Goal: Task Accomplishment & Management: Manage account settings

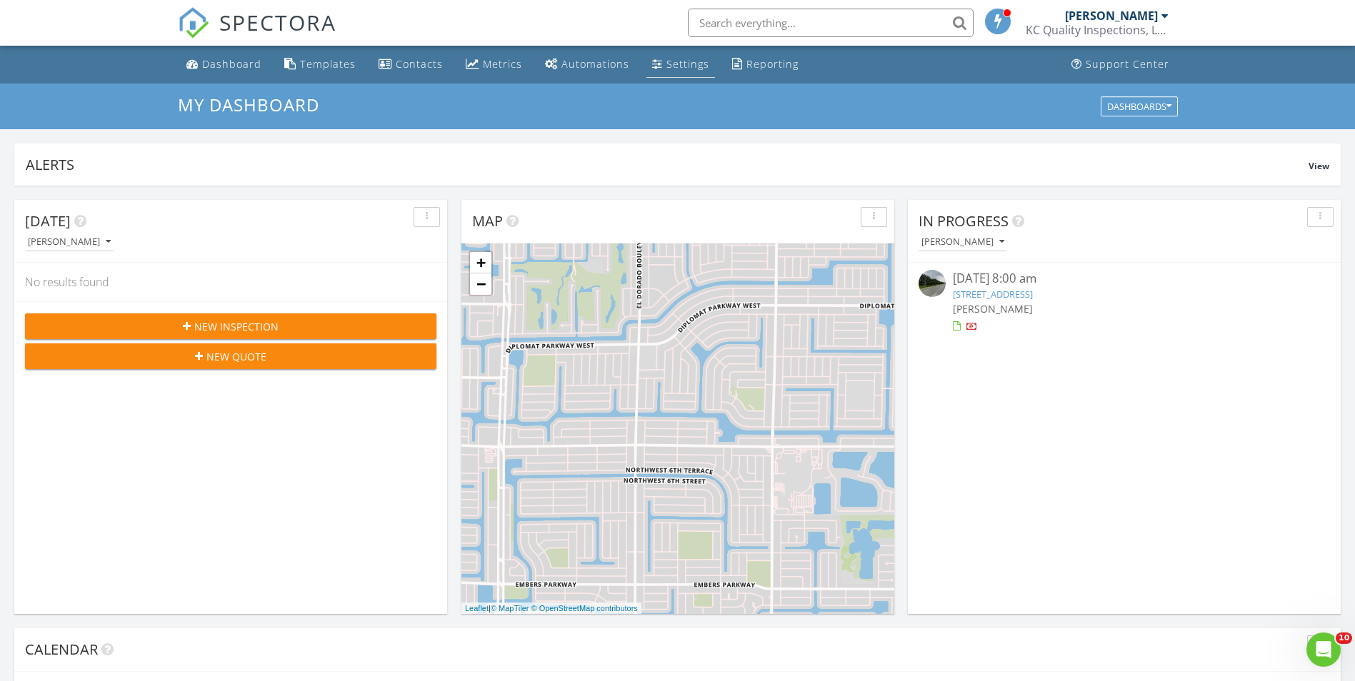
click at [691, 69] on div "Settings" at bounding box center [687, 64] width 43 height 14
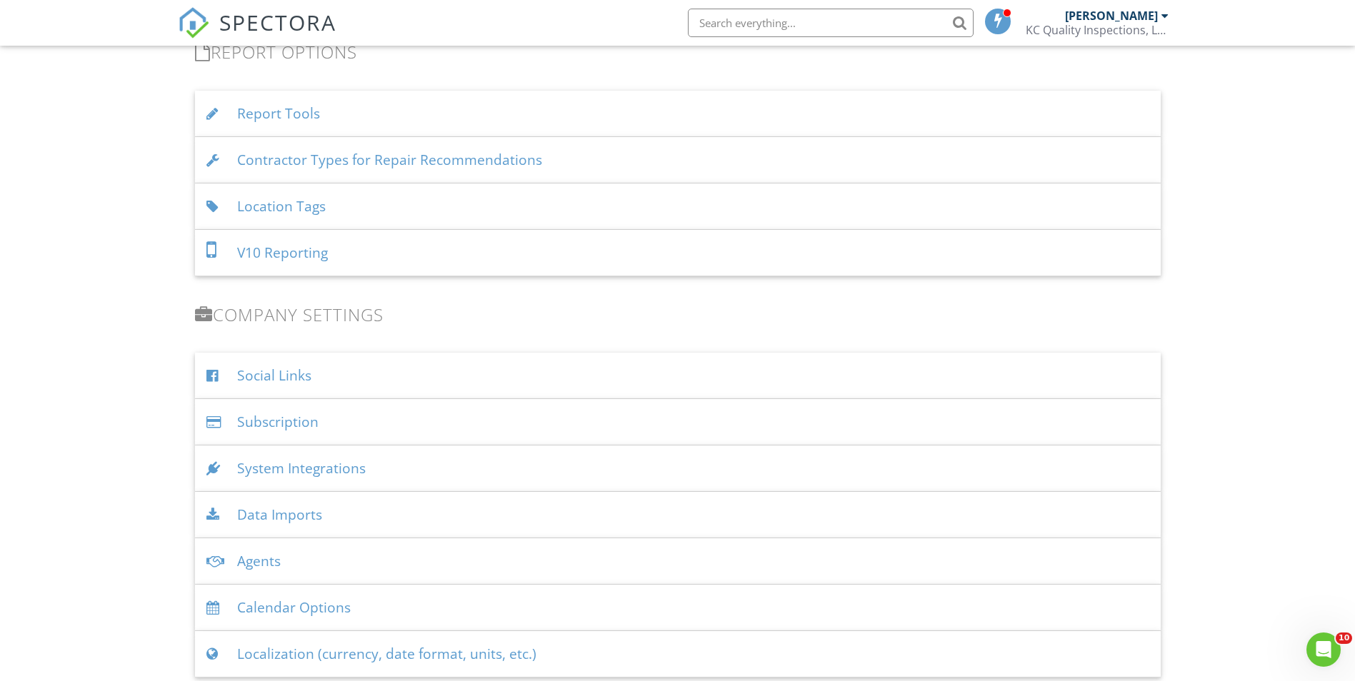
scroll to position [1500, 0]
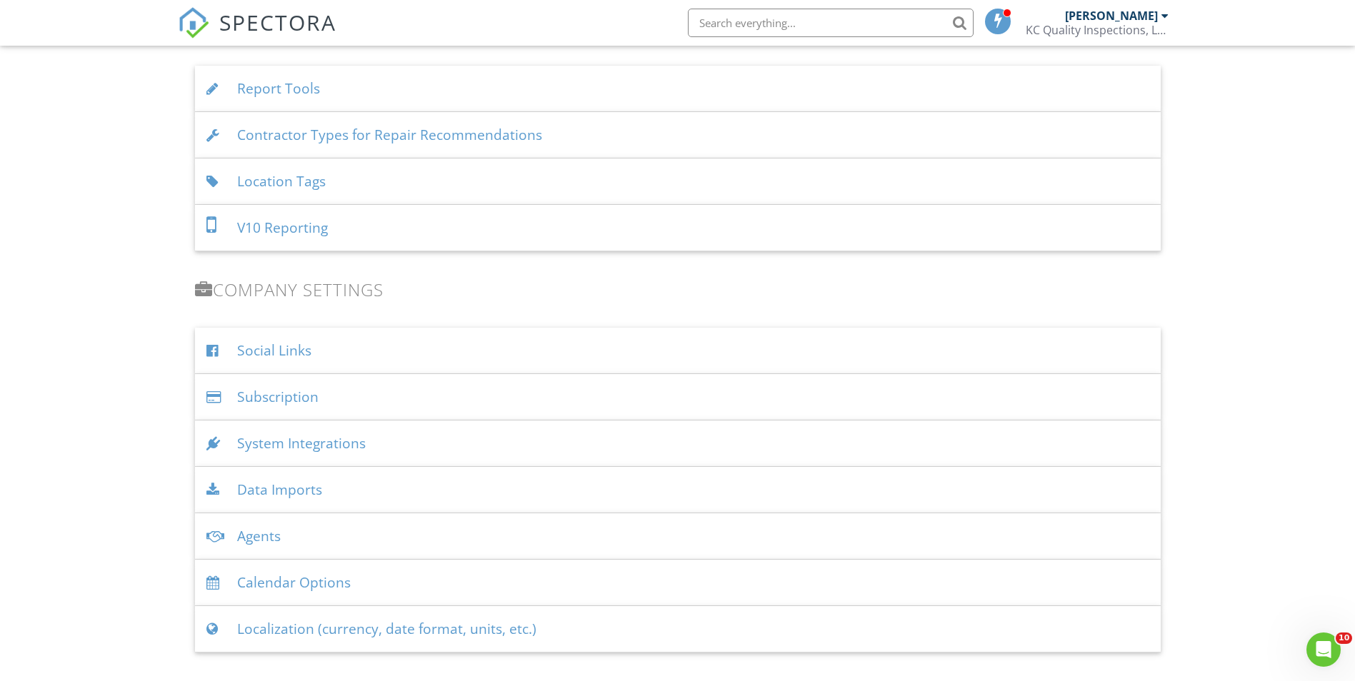
click at [328, 446] on div "System Integrations" at bounding box center [678, 444] width 966 height 46
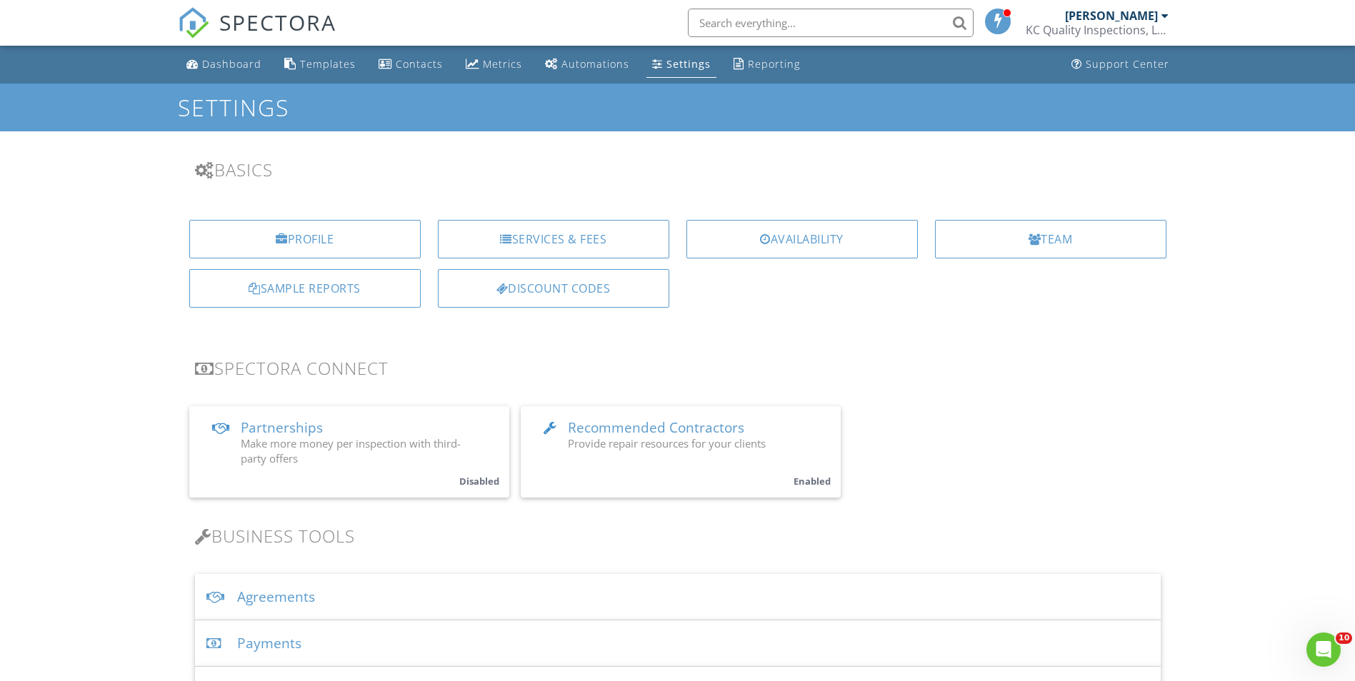
click at [742, 22] on input "text" at bounding box center [831, 23] width 286 height 29
drag, startPoint x: 746, startPoint y: 26, endPoint x: 658, endPoint y: 31, distance: 87.2
click at [658, 31] on div "SPECTORA api [PERSON_NAME] KC Quality Inspections, LLC Role: Inspector Dashboar…" at bounding box center [678, 23] width 1000 height 46
type input "api"
click at [731, 324] on div "Profile Services & Fees Availability Team Sample Reports Discount Codes" at bounding box center [677, 269] width 1017 height 121
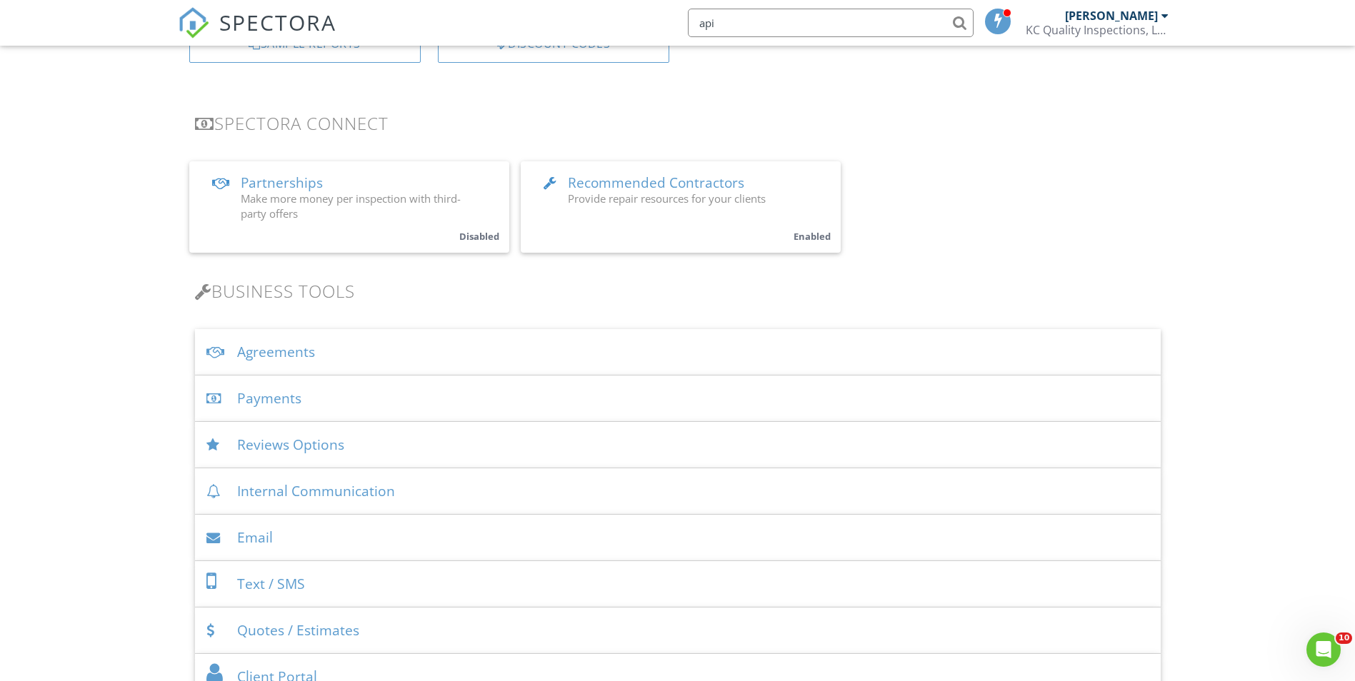
scroll to position [357, 0]
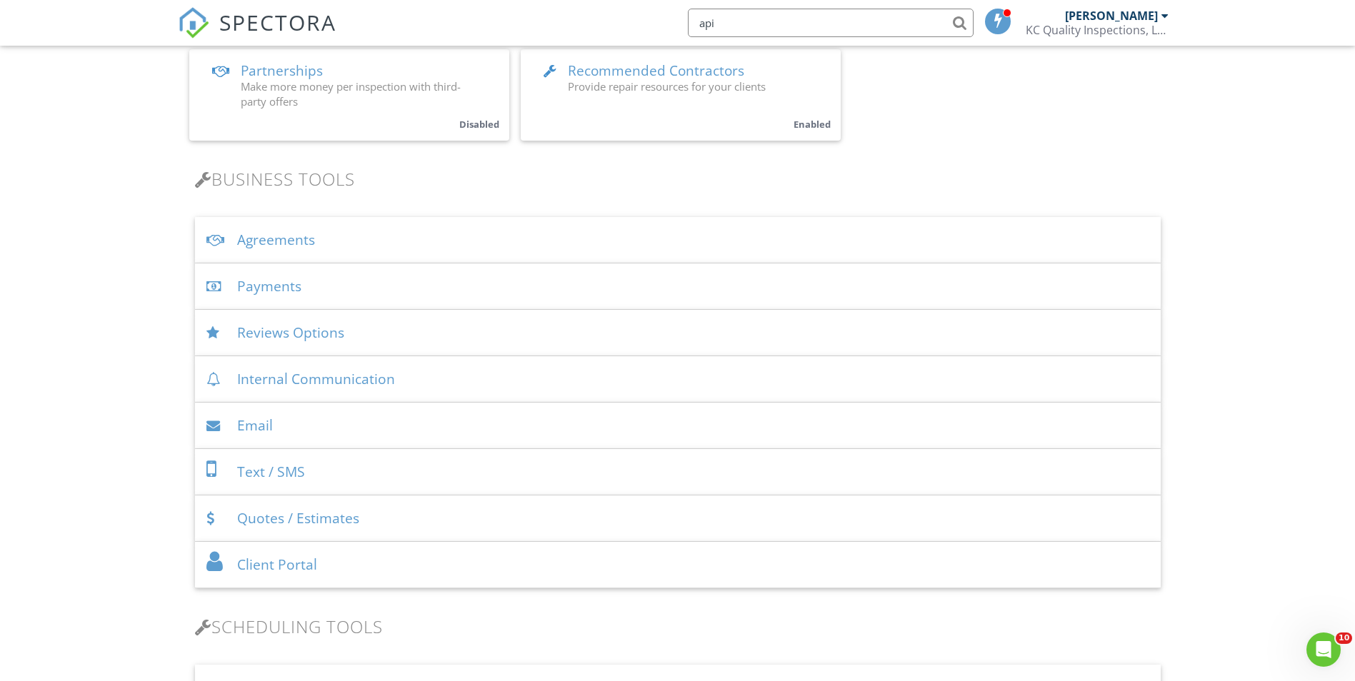
click at [274, 434] on div "Email" at bounding box center [678, 426] width 966 height 46
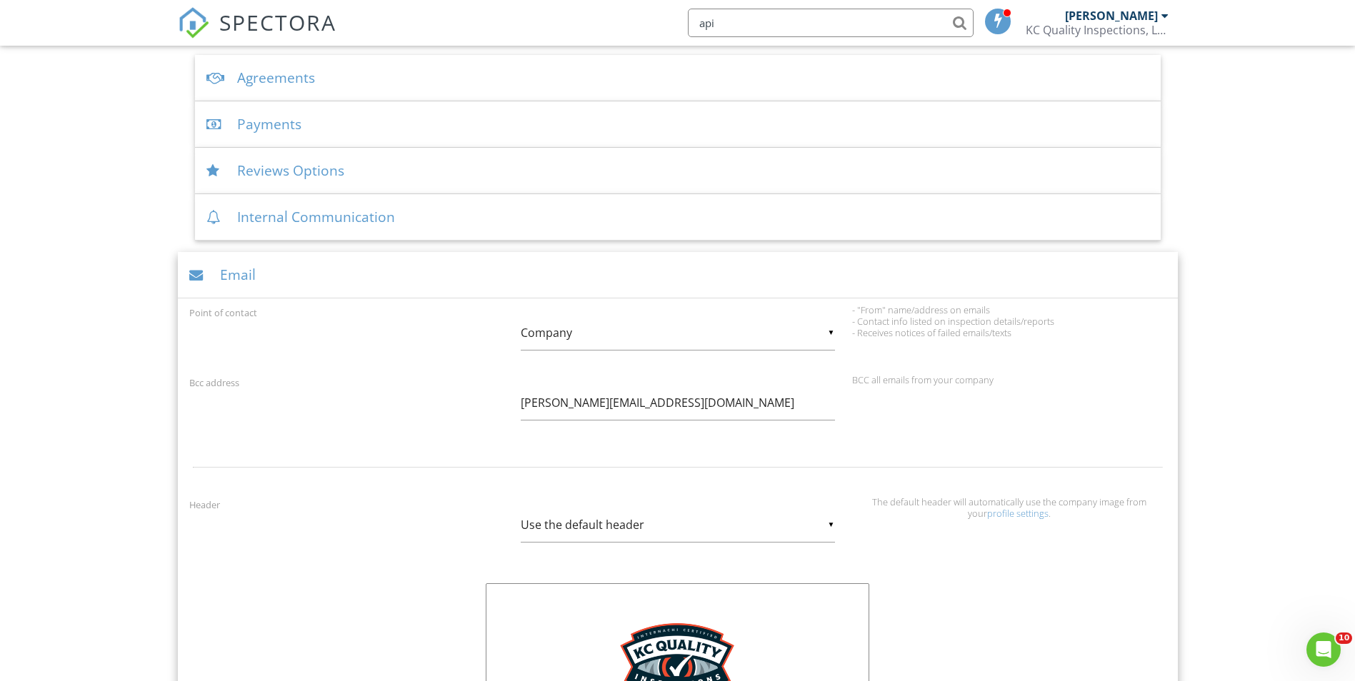
scroll to position [571, 0]
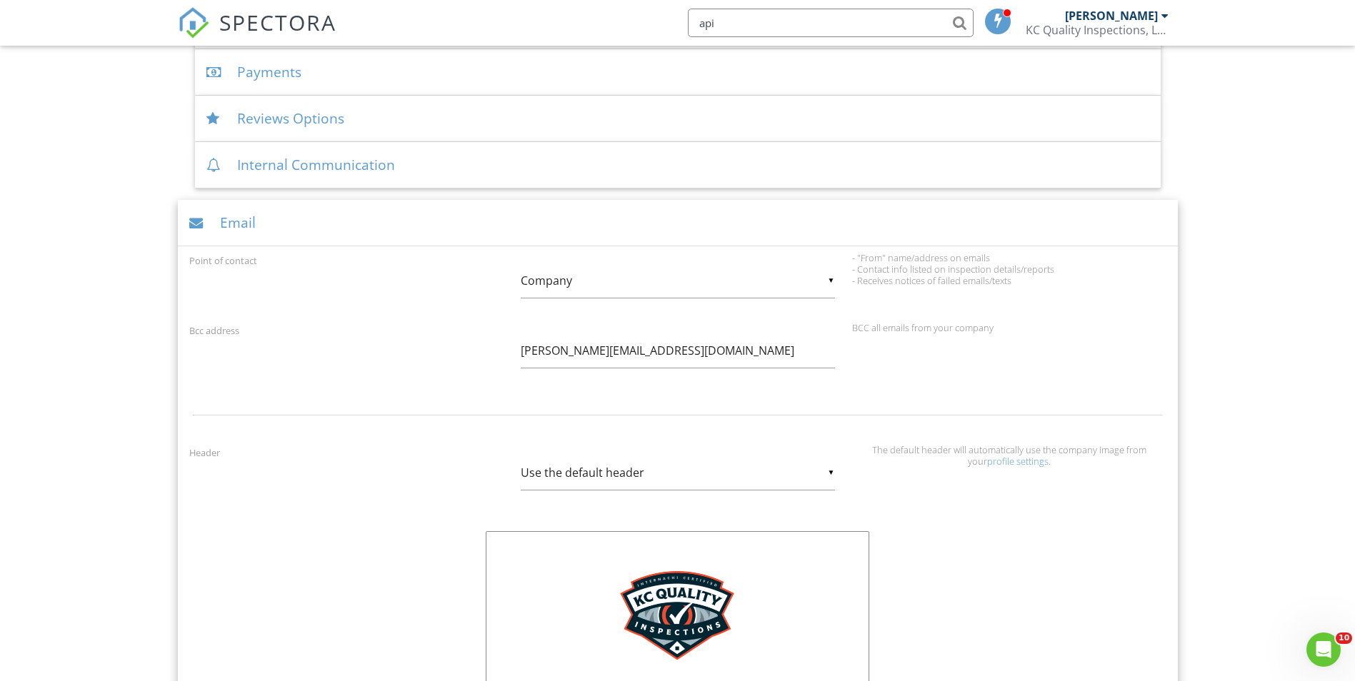
click at [236, 216] on div "Email" at bounding box center [678, 223] width 1000 height 46
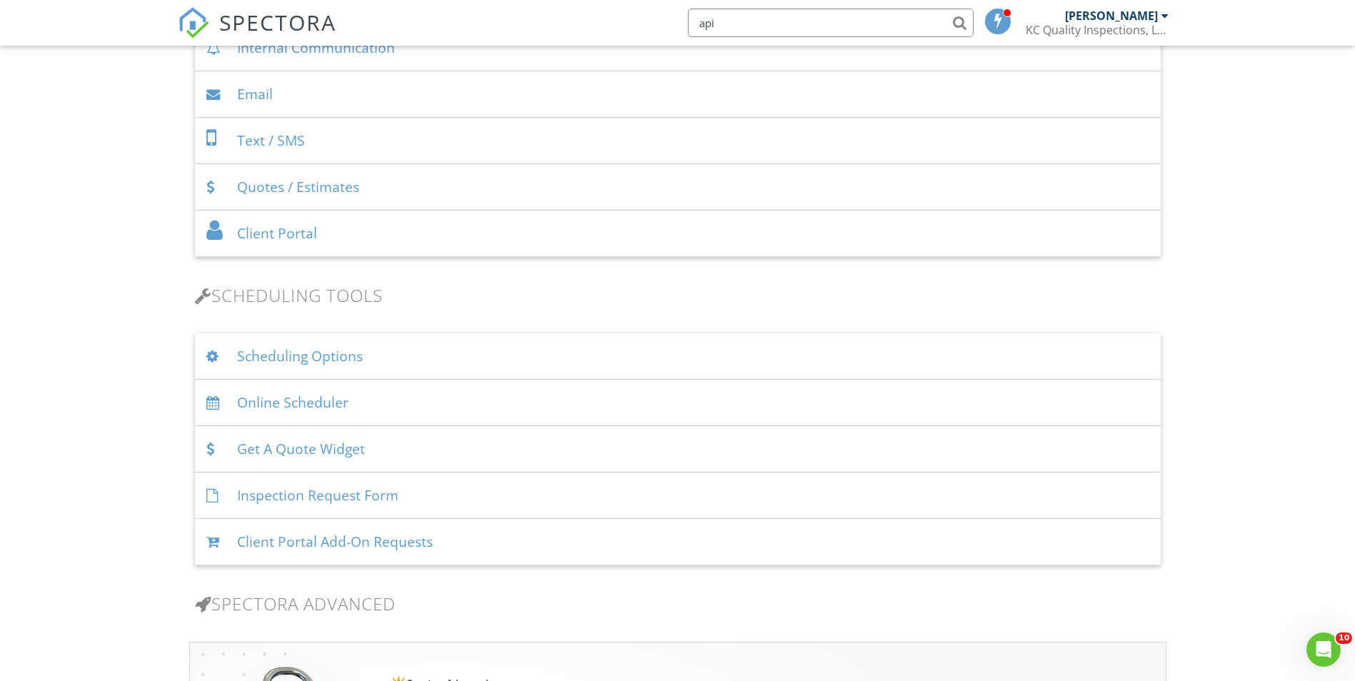
scroll to position [714, 0]
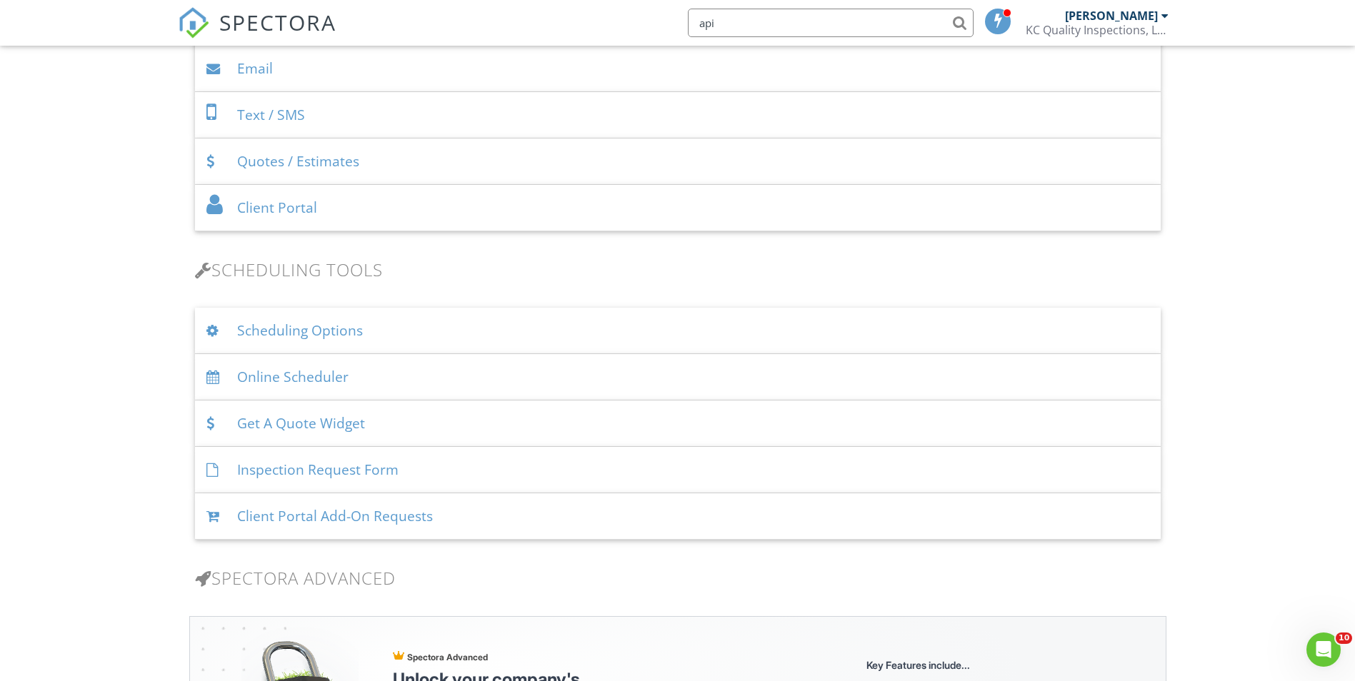
click at [312, 338] on div "Scheduling Options" at bounding box center [678, 331] width 966 height 46
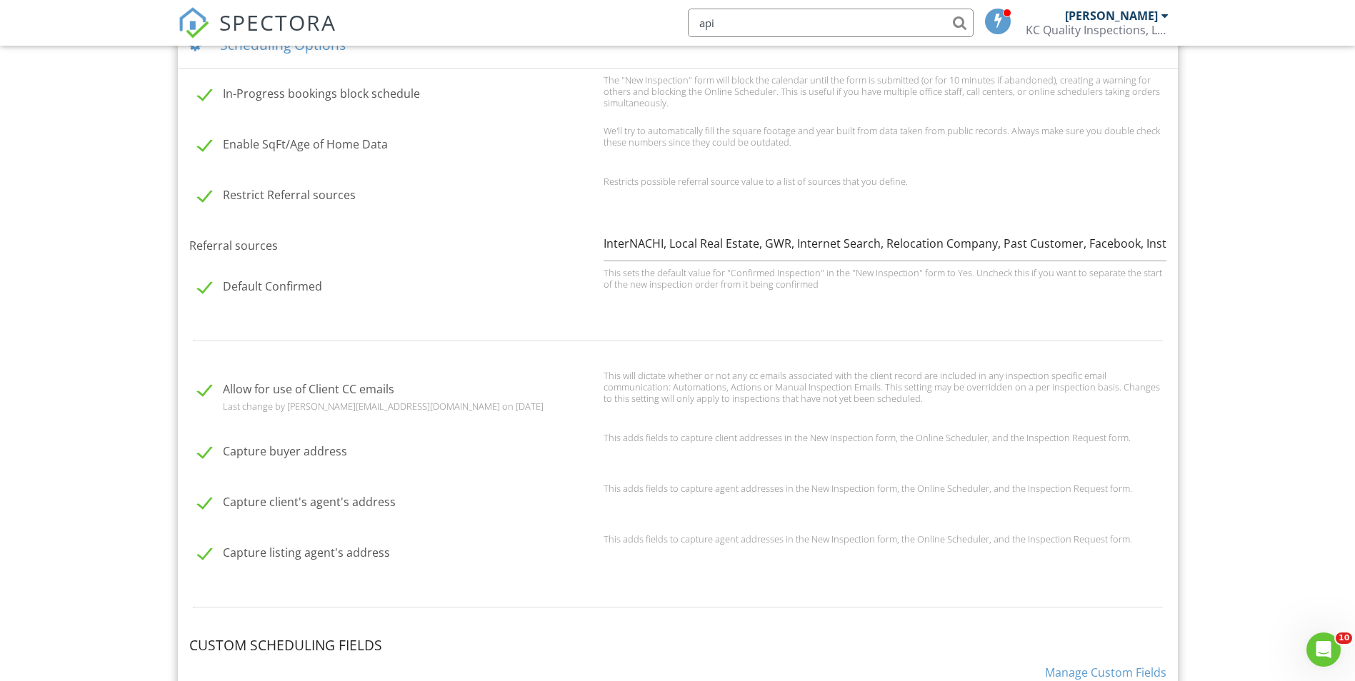
scroll to position [1071, 0]
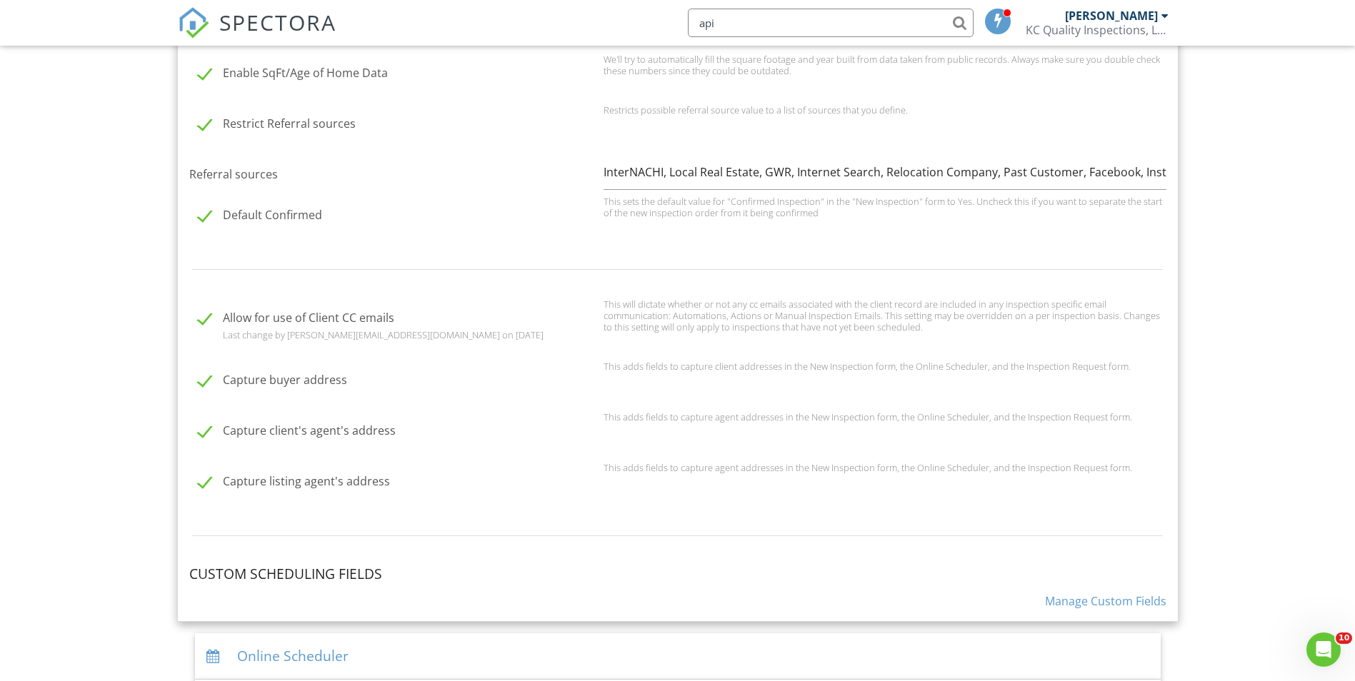
click at [1093, 609] on link "Manage Custom Fields" at bounding box center [1105, 602] width 121 height 16
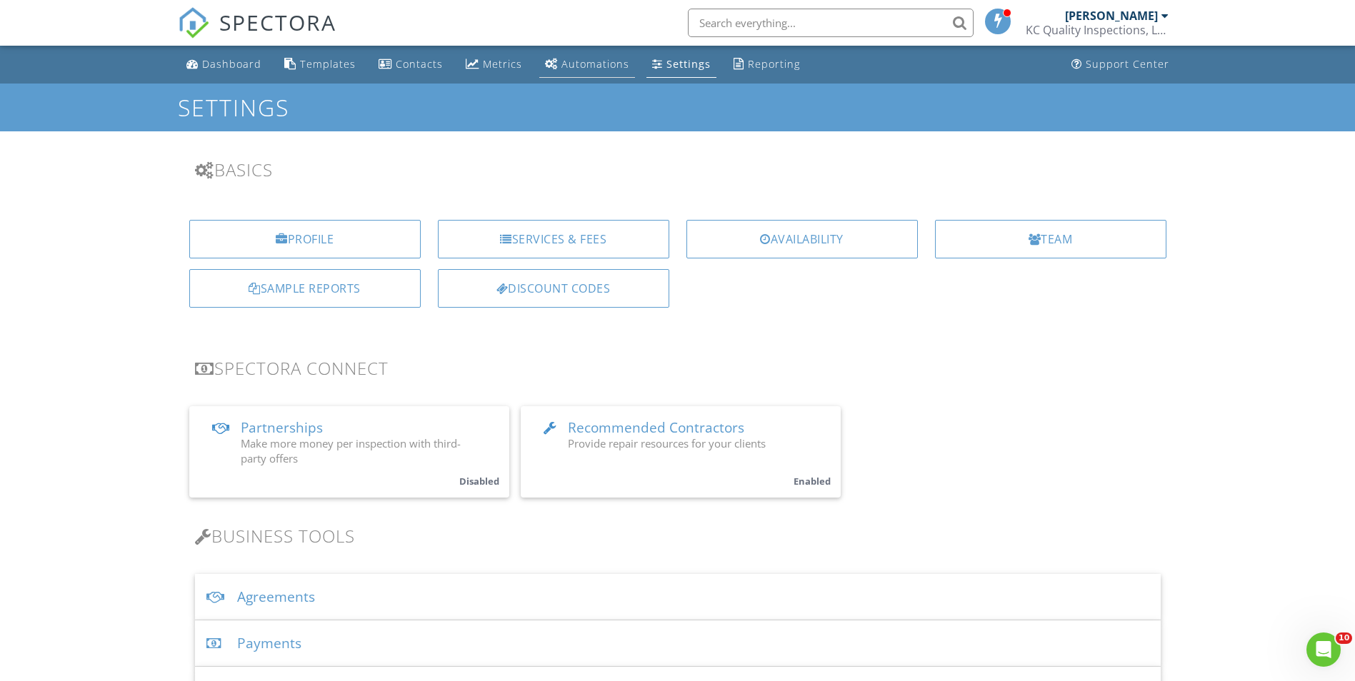
click at [587, 68] on div "Automations" at bounding box center [595, 64] width 68 height 14
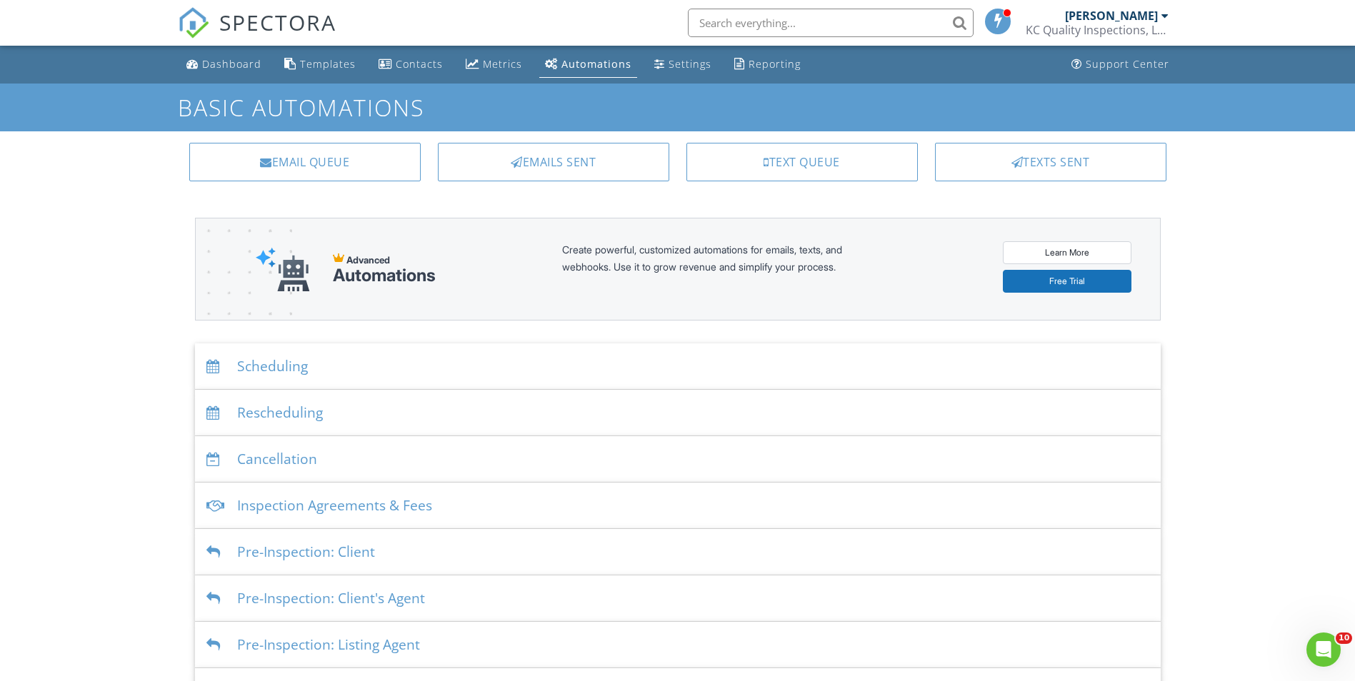
click at [281, 361] on div "Scheduling" at bounding box center [678, 367] width 966 height 46
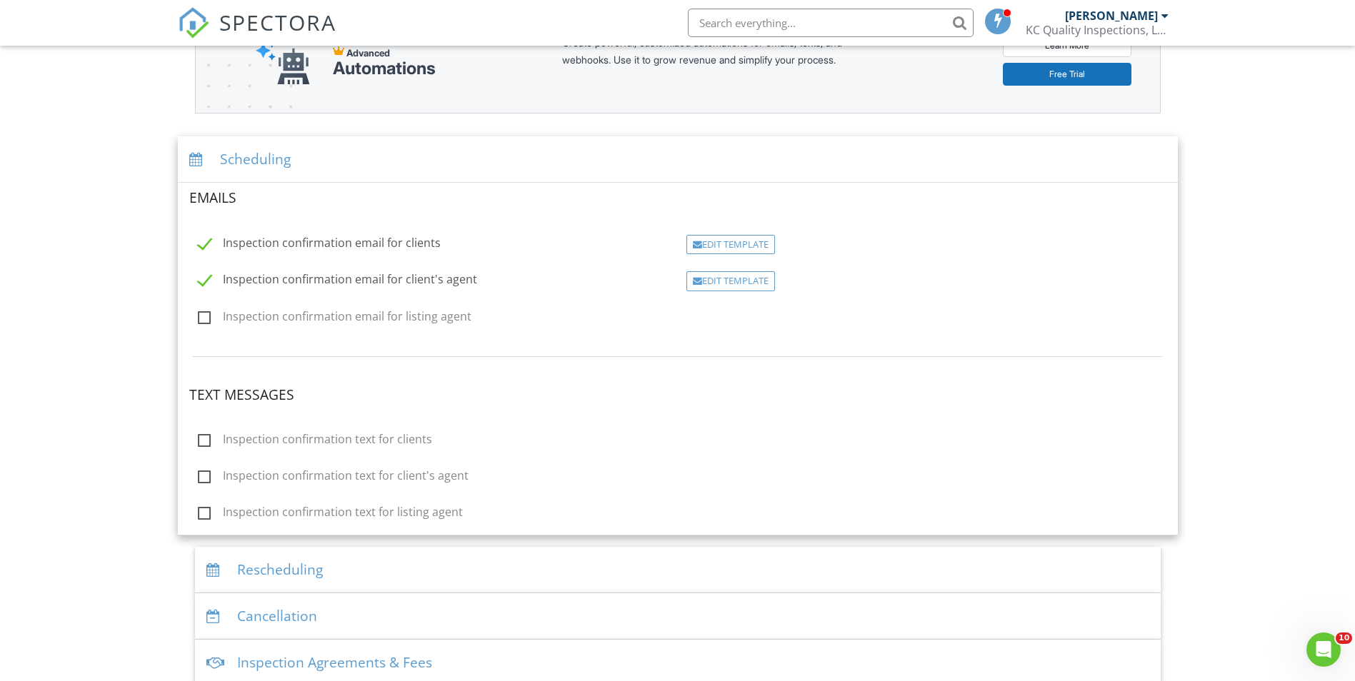
scroll to position [120, 0]
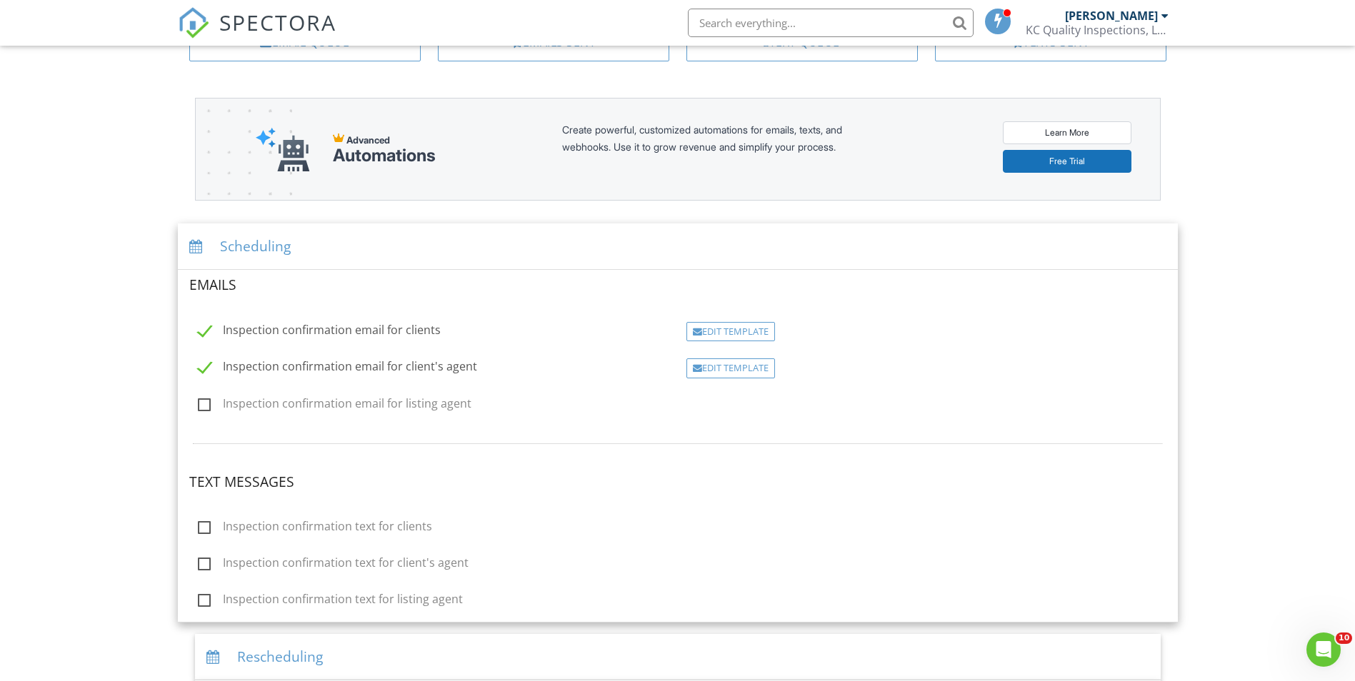
click at [1283, 282] on div "Dashboard Templates Contacts Metrics Automations Settings Reporting Support Cen…" at bounding box center [677, 512] width 1355 height 1173
